Goal: Information Seeking & Learning: Compare options

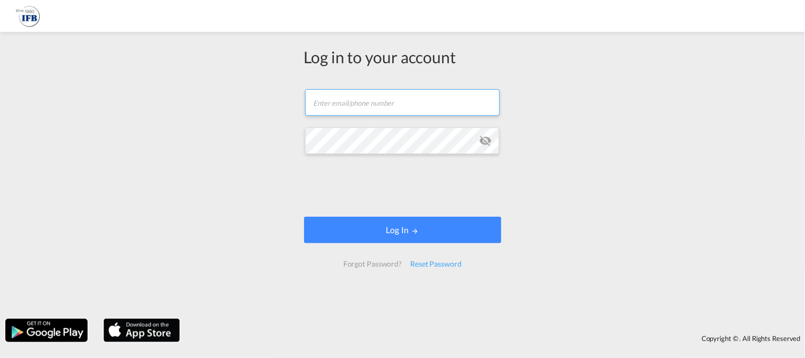
type input "[EMAIL_ADDRESS][DOMAIN_NAME]"
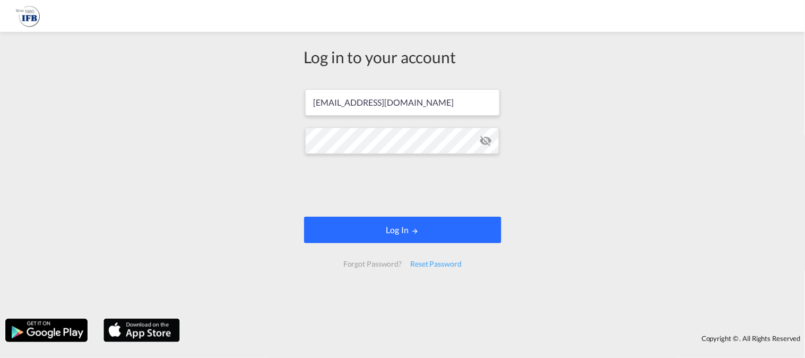
click at [427, 231] on button "Log In" at bounding box center [402, 230] width 197 height 27
